Goal: Navigation & Orientation: Find specific page/section

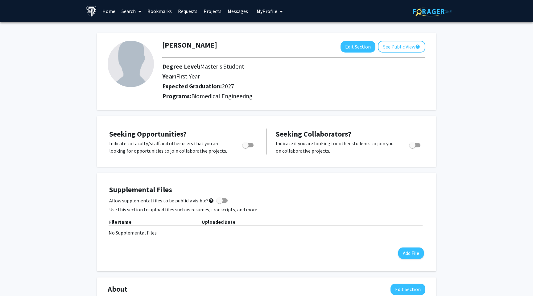
click at [123, 8] on link "Search" at bounding box center [131, 11] width 26 height 22
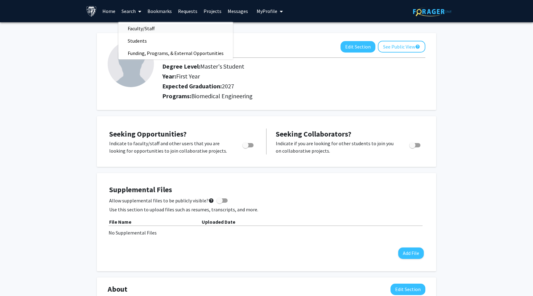
click at [142, 29] on span "Faculty/Staff" at bounding box center [140, 28] width 45 height 12
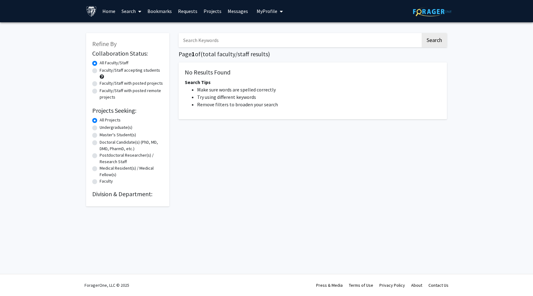
click at [209, 40] on input "Search Keywords" at bounding box center [300, 40] width 242 height 14
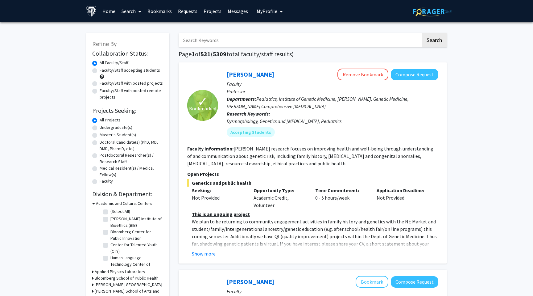
click at [280, 71] on div "Joann Bodurtha Remove Bookmark Compose Request" at bounding box center [333, 74] width 212 height 12
click at [155, 13] on link "Bookmarks" at bounding box center [159, 11] width 31 height 22
click at [164, 12] on link "Bookmarks" at bounding box center [159, 11] width 31 height 22
